Goal: Task Accomplishment & Management: Use online tool/utility

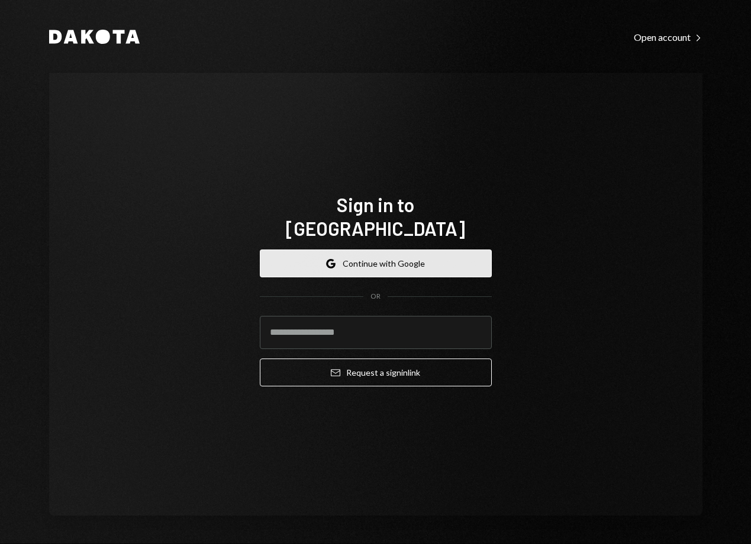
click at [321, 255] on button "Google Continue with Google" at bounding box center [376, 263] width 232 height 28
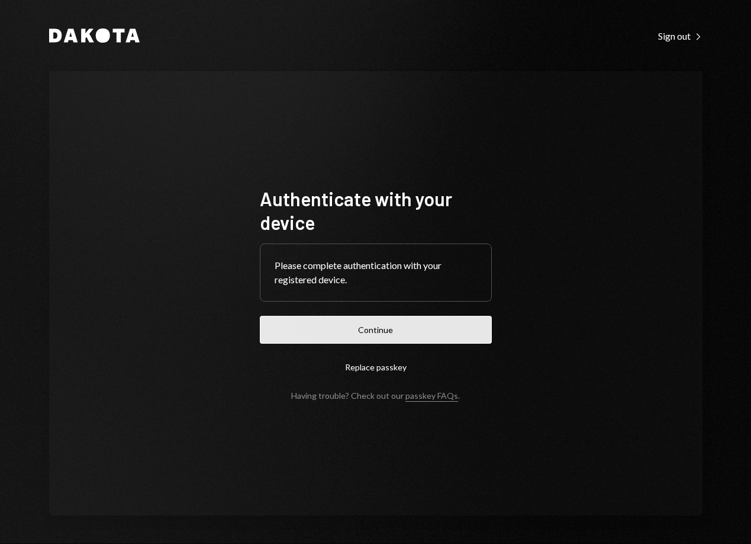
click at [417, 320] on button "Continue" at bounding box center [376, 330] width 232 height 28
